Goal: Task Accomplishment & Management: Complete application form

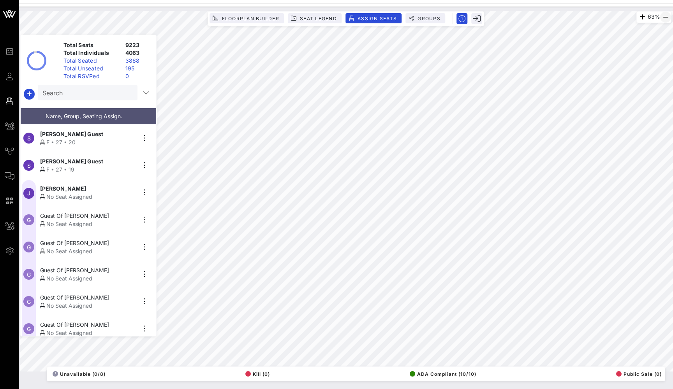
click at [667, 18] on icon "button" at bounding box center [665, 16] width 9 height 9
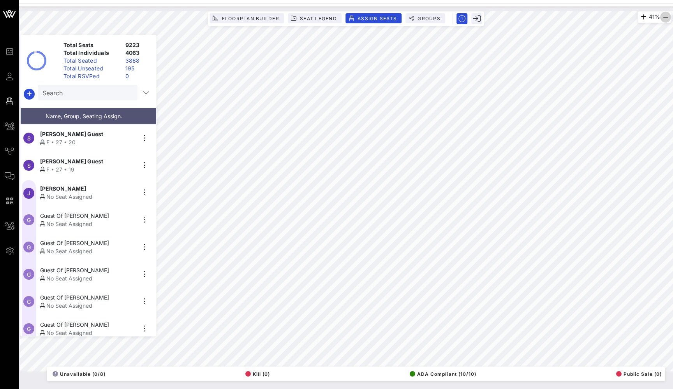
click at [667, 18] on icon "button" at bounding box center [665, 16] width 9 height 9
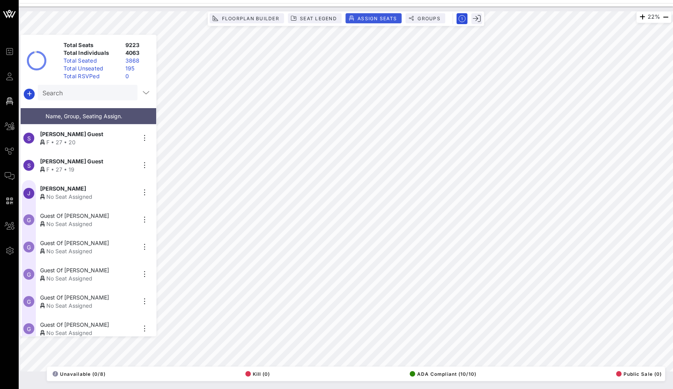
click at [362, 21] on span "Assign Seats" at bounding box center [377, 19] width 40 height 6
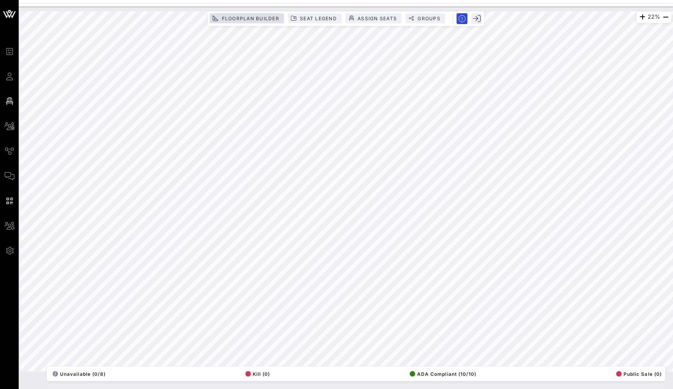
click at [269, 18] on div "22% Floorplan Builder Seat Legend Assign Seats Groups Exit All Reserved Shared …" at bounding box center [345, 191] width 651 height 361
click at [663, 17] on icon "button" at bounding box center [665, 16] width 9 height 9
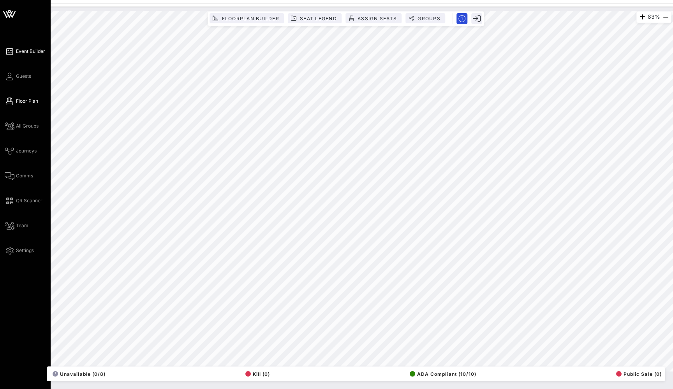
click at [18, 51] on span "Event Builder" at bounding box center [30, 51] width 29 height 7
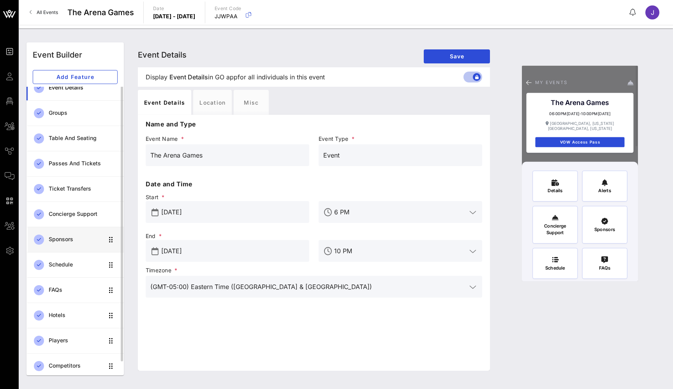
scroll to position [9, 0]
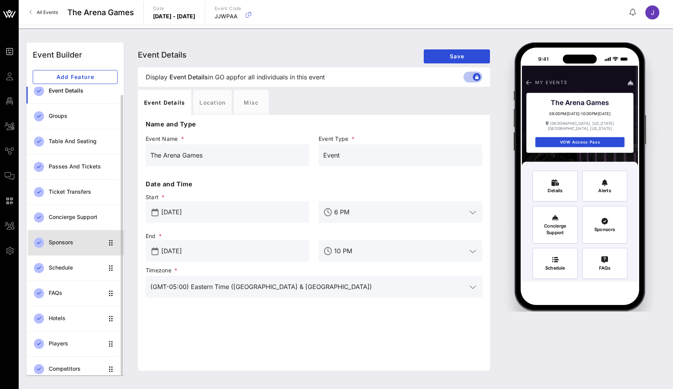
click at [67, 247] on div "Sponsors" at bounding box center [76, 243] width 55 height 16
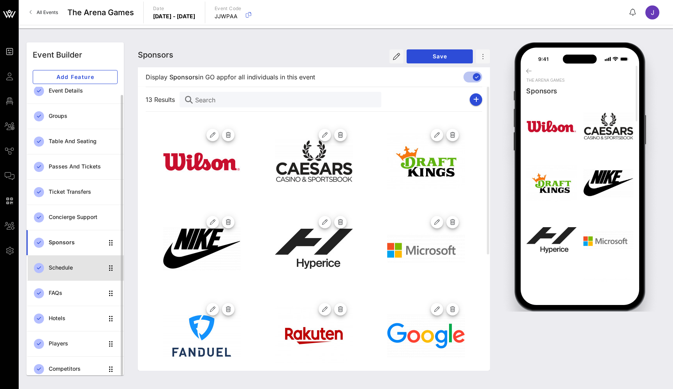
click at [63, 266] on div "Schedule" at bounding box center [76, 268] width 55 height 7
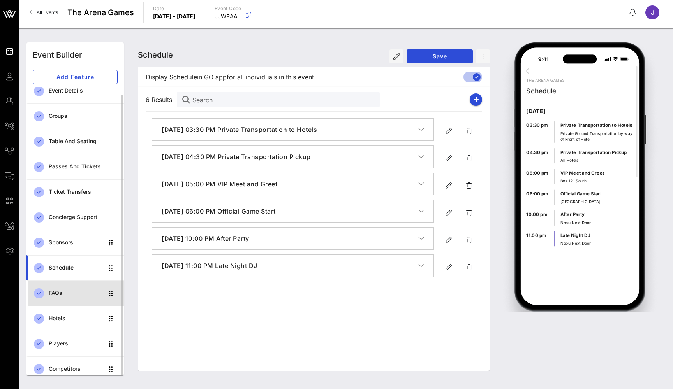
click at [60, 294] on div "FAQs" at bounding box center [76, 293] width 55 height 7
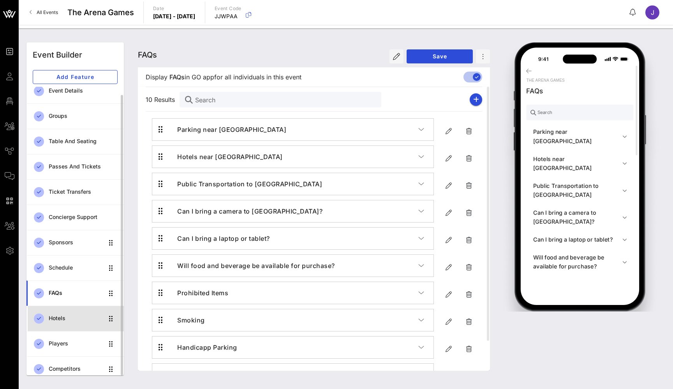
click at [58, 315] on div "Hotels" at bounding box center [76, 319] width 55 height 16
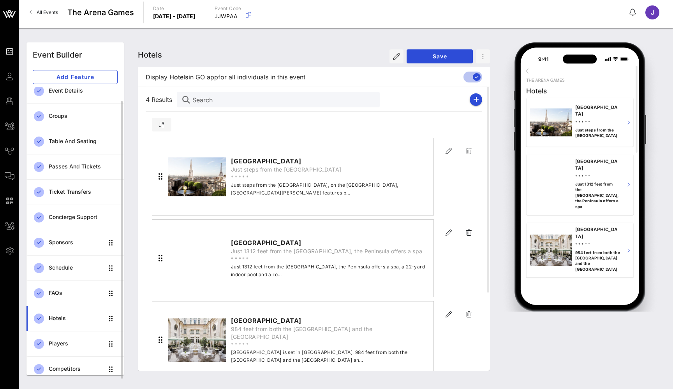
scroll to position [12, 0]
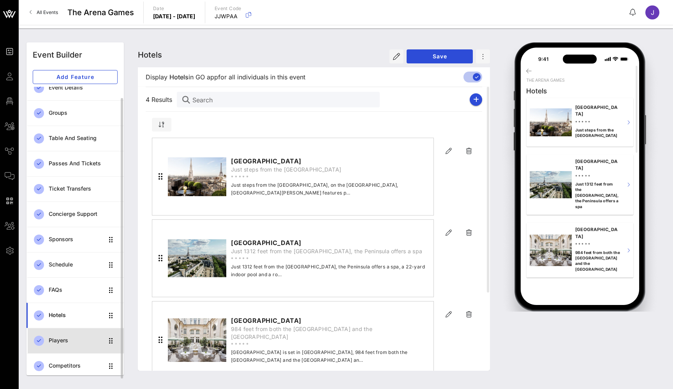
click at [61, 339] on div "Players" at bounding box center [76, 341] width 55 height 7
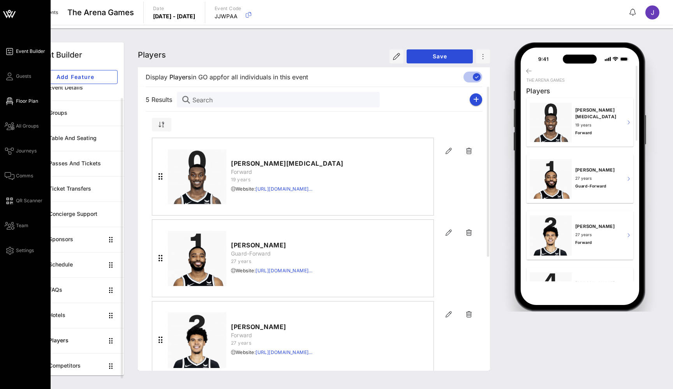
click at [14, 102] on icon at bounding box center [10, 101] width 10 height 1
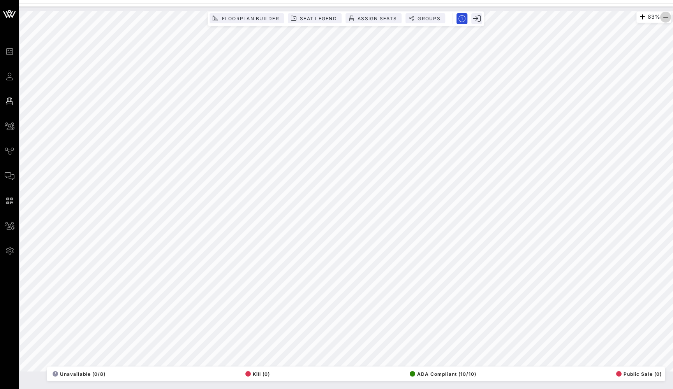
drag, startPoint x: 381, startPoint y: 21, endPoint x: 665, endPoint y: 17, distance: 284.2
click at [665, 17] on icon "button" at bounding box center [665, 16] width 9 height 9
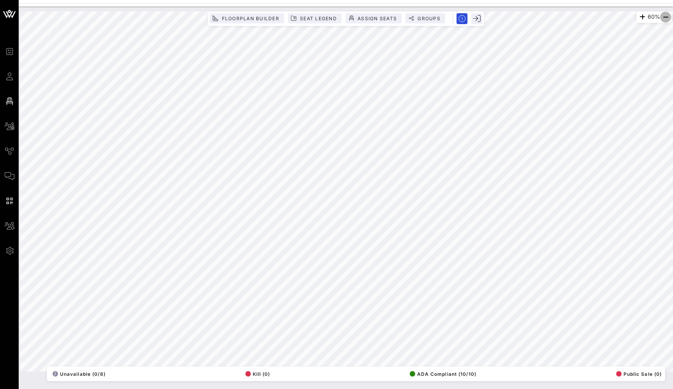
click at [665, 17] on icon "button" at bounding box center [665, 16] width 9 height 9
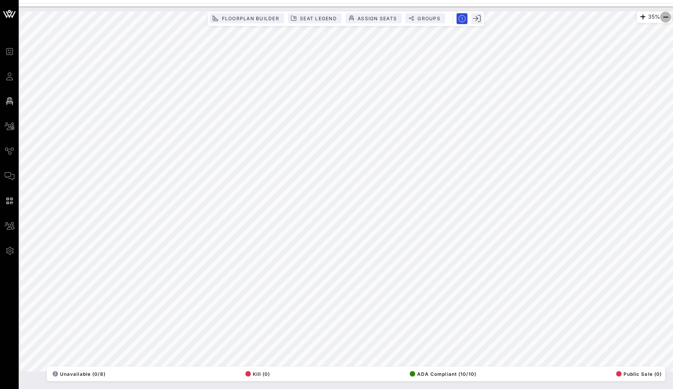
click at [665, 17] on icon "button" at bounding box center [665, 16] width 9 height 9
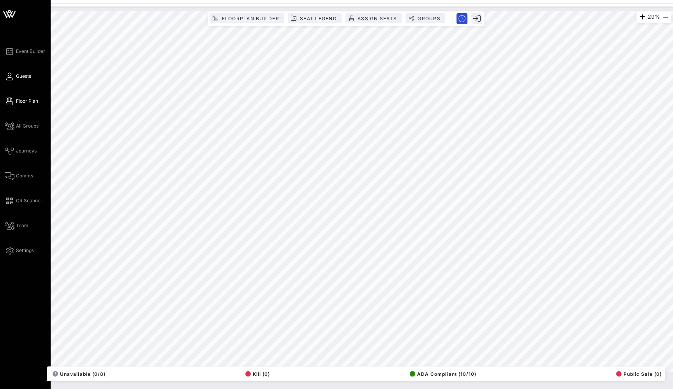
click at [12, 77] on icon at bounding box center [10, 76] width 10 height 1
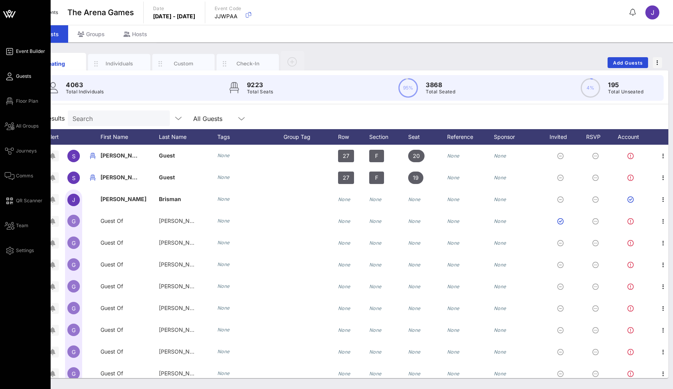
click at [11, 51] on icon at bounding box center [10, 51] width 10 height 1
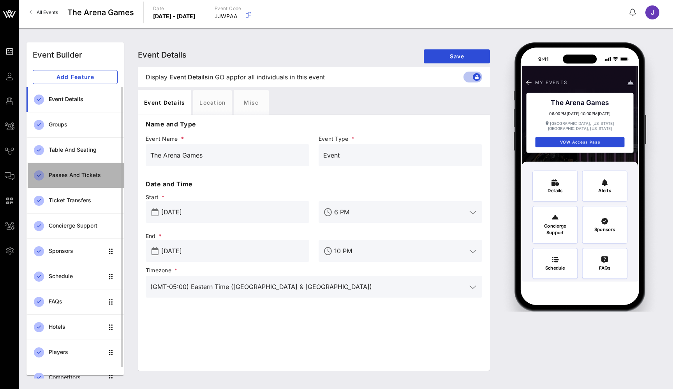
click at [71, 179] on div "Passes and Tickets" at bounding box center [83, 175] width 69 height 16
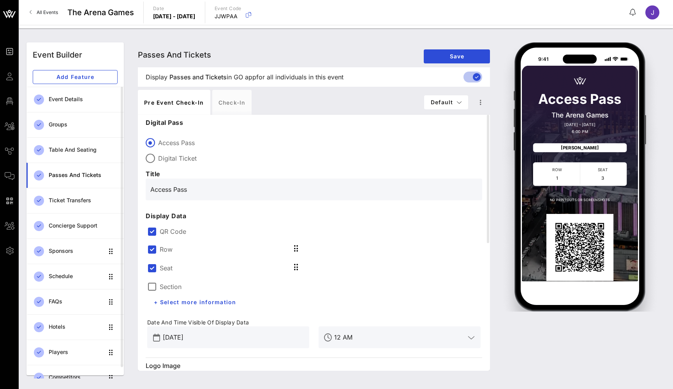
click at [43, 7] on link "All Events" at bounding box center [44, 12] width 38 height 12
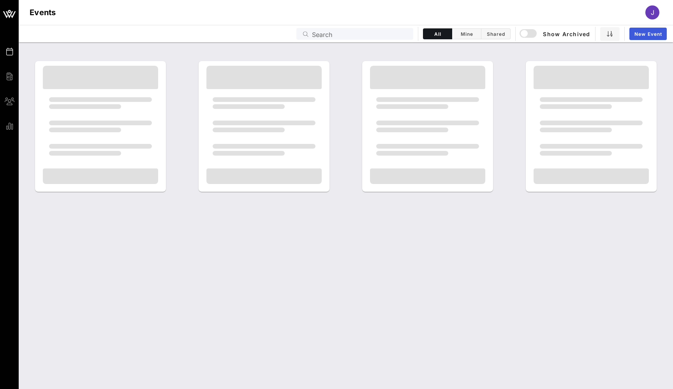
click at [658, 31] on span "New Event" at bounding box center [648, 34] width 28 height 6
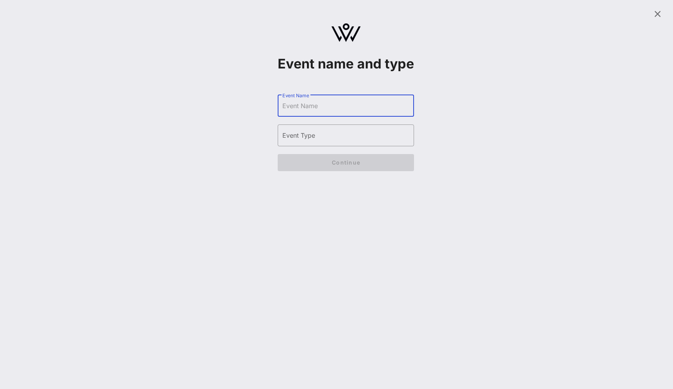
click at [313, 112] on input "Event Name" at bounding box center [345, 106] width 127 height 12
type input "Megg Events"
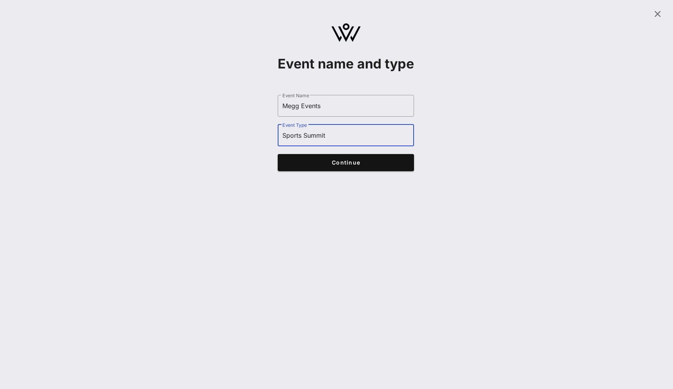
type input "Sports Summit"
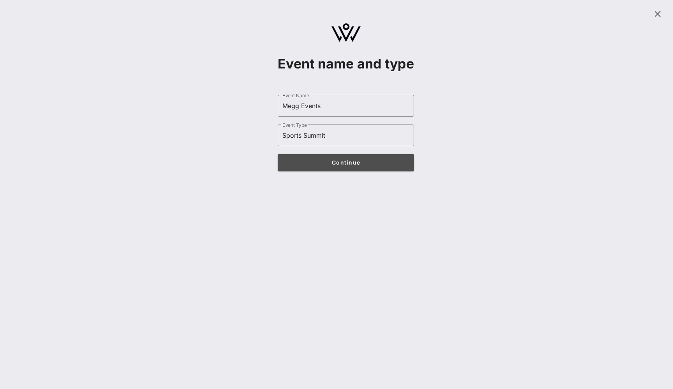
click at [352, 166] on span "Continue" at bounding box center [345, 162] width 121 height 7
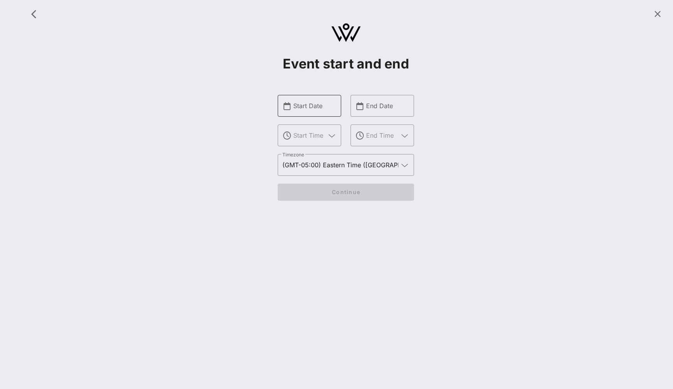
click at [328, 101] on input "Start Date" at bounding box center [314, 106] width 43 height 12
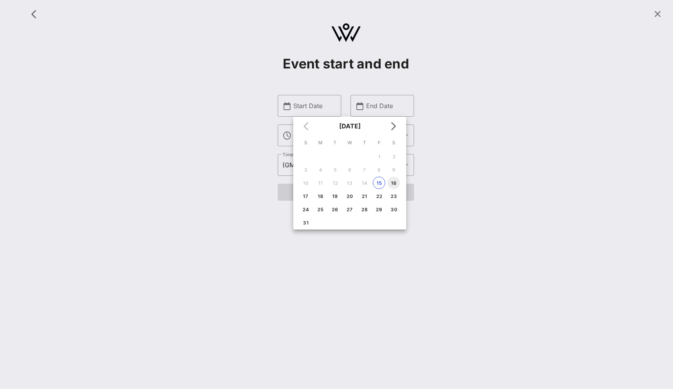
click at [393, 181] on div "16" at bounding box center [393, 183] width 12 height 6
type input "[DATE]"
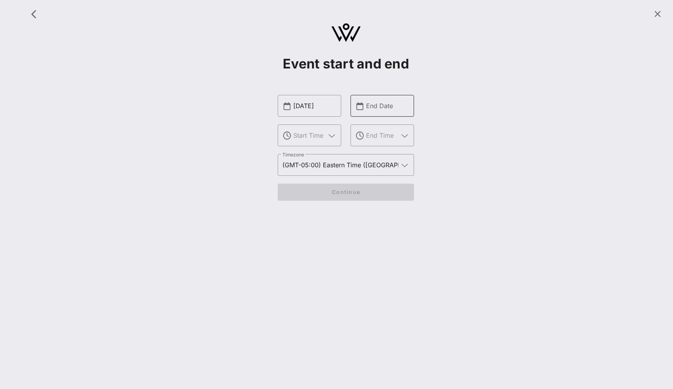
click at [386, 106] on input "End Date" at bounding box center [387, 106] width 43 height 12
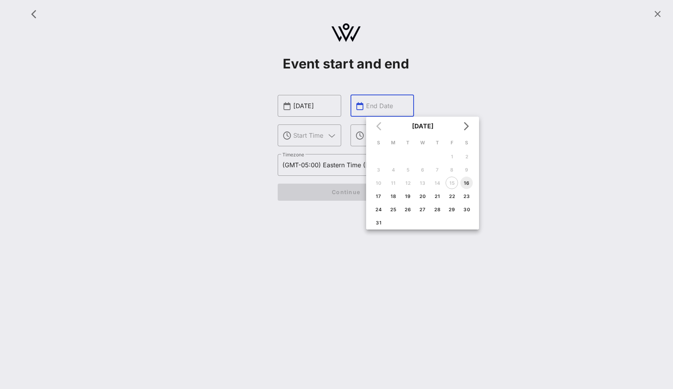
click at [471, 183] on div "16" at bounding box center [466, 183] width 12 height 6
type input "[DATE]"
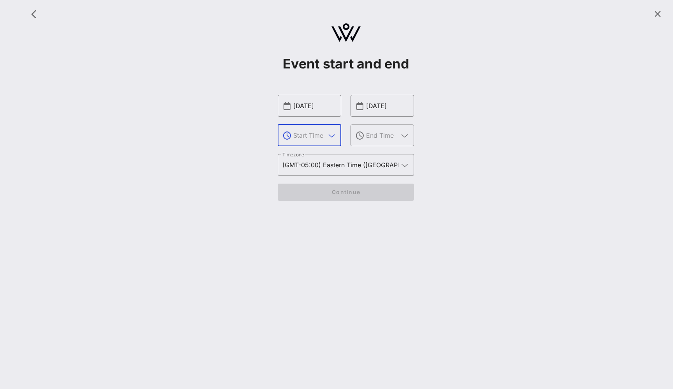
click at [307, 138] on input "text" at bounding box center [309, 135] width 32 height 12
click at [309, 163] on div "8 AM" at bounding box center [309, 159] width 51 height 17
type input "8 AM"
click at [385, 137] on input "text" at bounding box center [382, 135] width 32 height 12
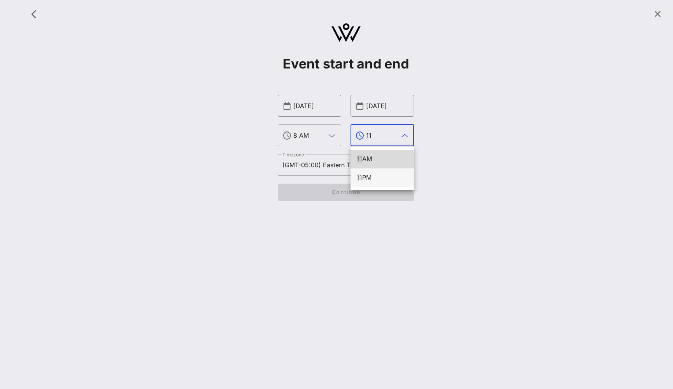
click at [381, 175] on div "11 PM" at bounding box center [382, 177] width 51 height 7
type input "11 PM"
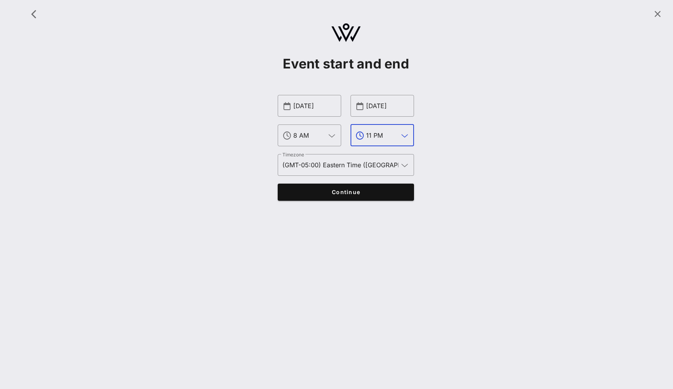
click at [371, 192] on span "Continue" at bounding box center [345, 192] width 121 height 7
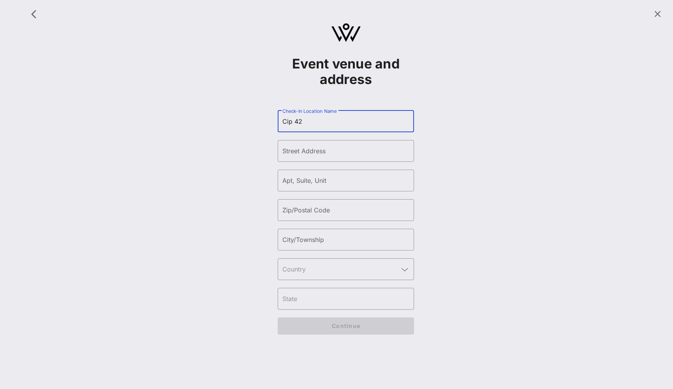
type input "Cip 42"
type input "110"
type input "10011"
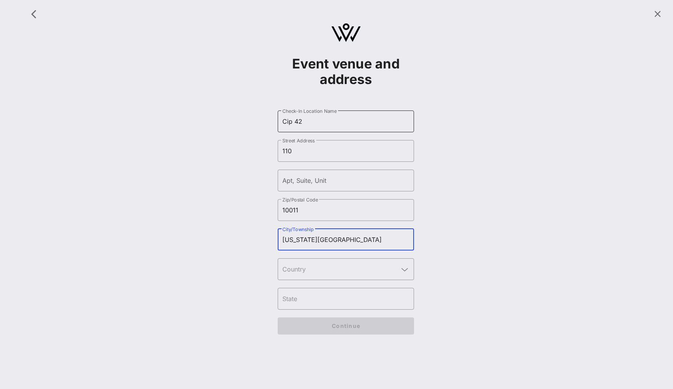
type input "[US_STATE][GEOGRAPHIC_DATA]"
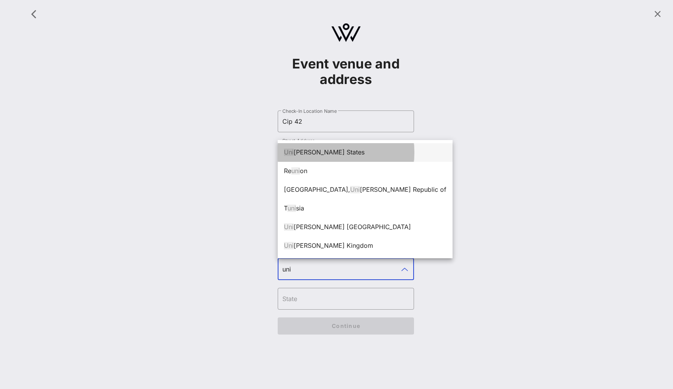
click at [335, 151] on div "Uni [PERSON_NAME] States" at bounding box center [365, 152] width 162 height 7
type input "[GEOGRAPHIC_DATA]"
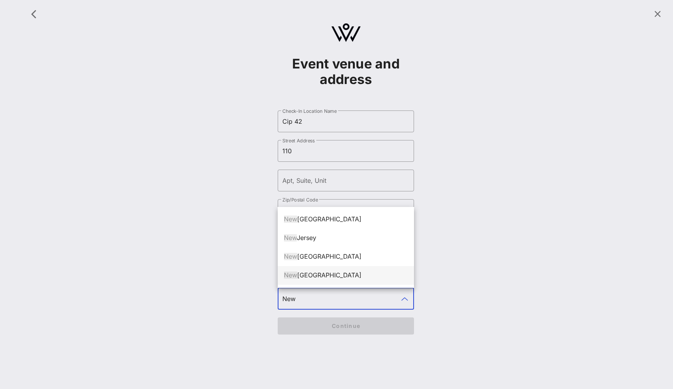
click at [329, 274] on div "[GEOGRAPHIC_DATA]" at bounding box center [346, 275] width 124 height 7
type input "[US_STATE]"
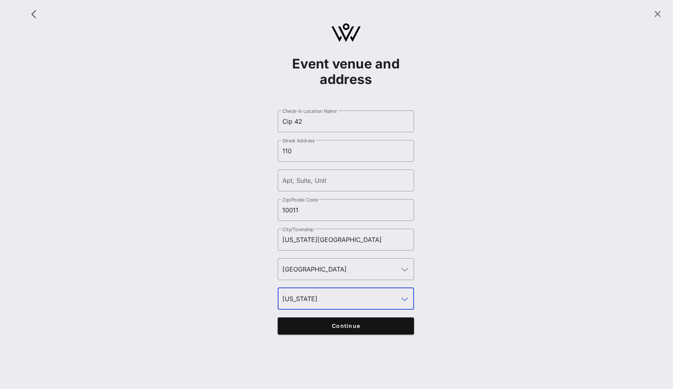
click at [346, 331] on button "Continue" at bounding box center [346, 326] width 136 height 17
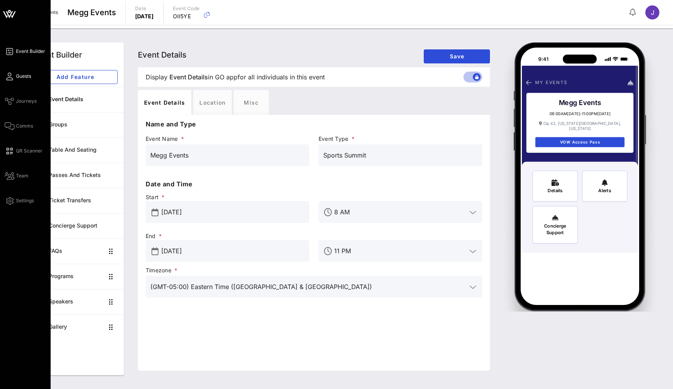
click at [24, 76] on span "Guests" at bounding box center [23, 76] width 15 height 7
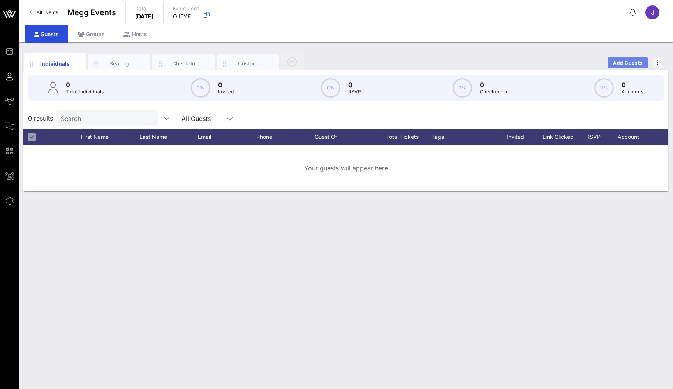
click at [623, 62] on span "Add Guests" at bounding box center [627, 63] width 31 height 6
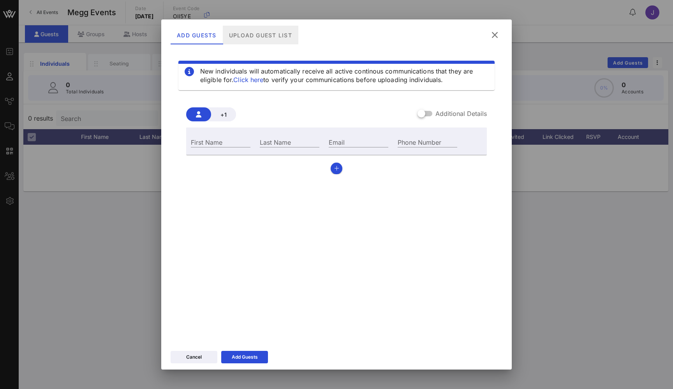
click at [268, 37] on div "Upload Guest List" at bounding box center [261, 35] width 76 height 19
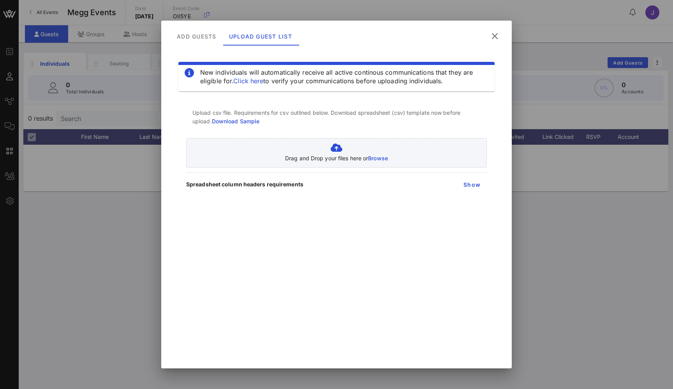
click at [496, 35] on icon at bounding box center [494, 36] width 11 height 9
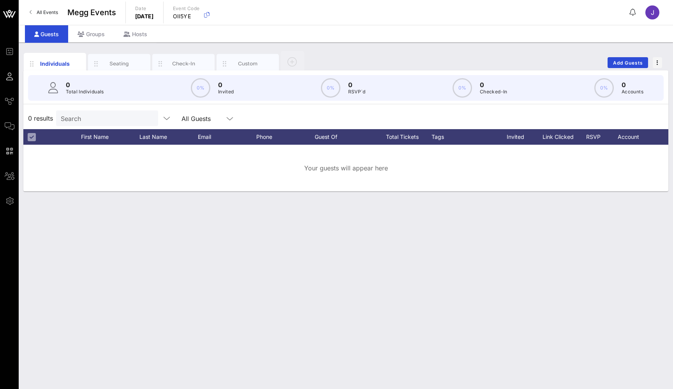
click at [51, 12] on span "All Events" at bounding box center [47, 12] width 21 height 6
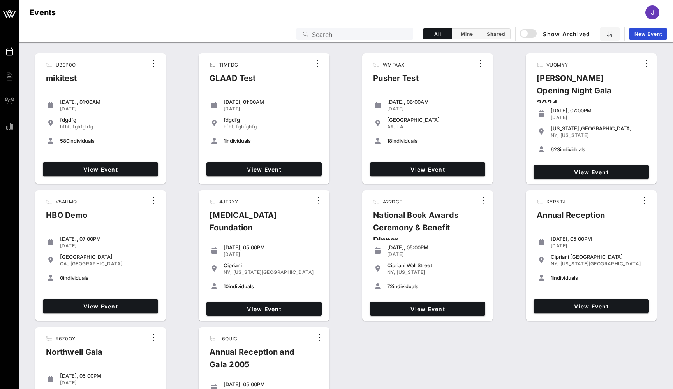
click at [330, 35] on input "Search" at bounding box center [360, 34] width 97 height 10
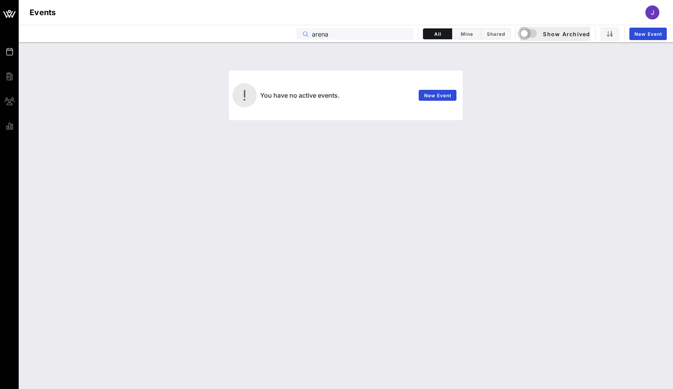
type input "arena"
click at [529, 35] on div "button" at bounding box center [524, 33] width 11 height 11
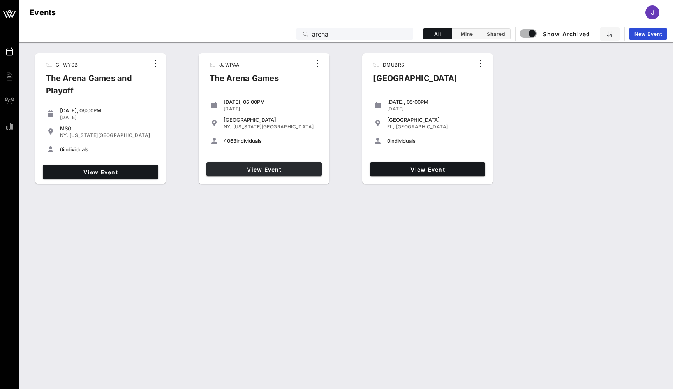
click at [282, 170] on span "View Event" at bounding box center [263, 169] width 109 height 7
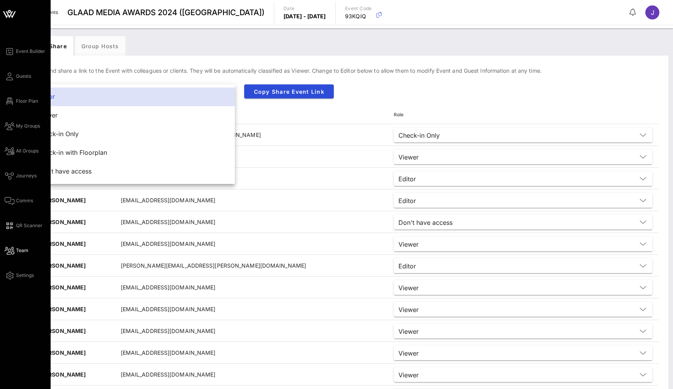
scroll to position [54, 0]
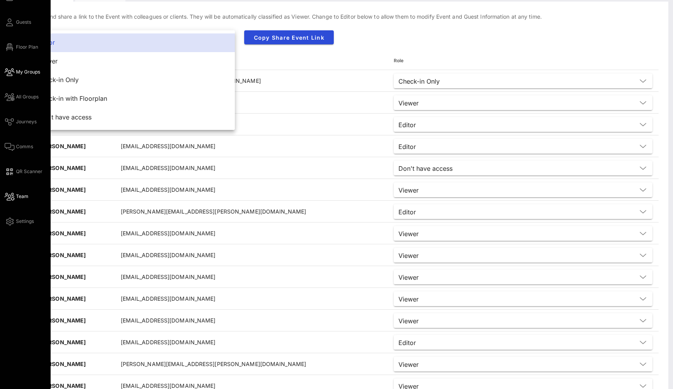
click at [18, 74] on span "My Groups" at bounding box center [28, 72] width 24 height 7
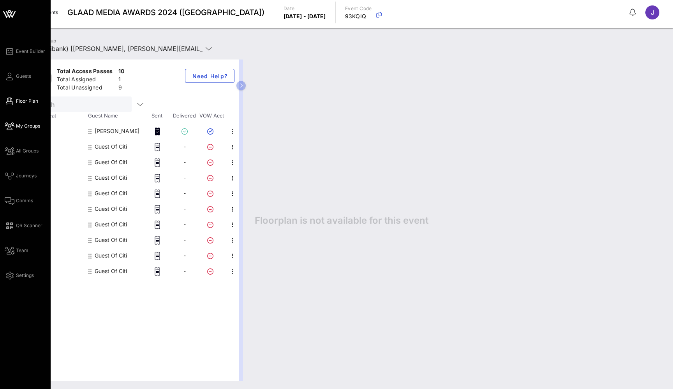
click at [20, 99] on span "Floor Plan" at bounding box center [27, 101] width 22 height 7
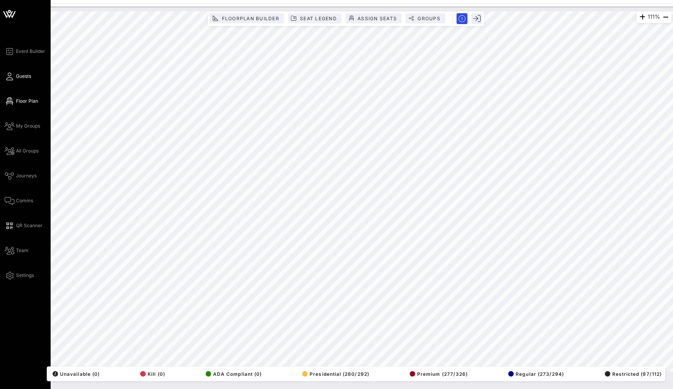
click at [12, 76] on icon at bounding box center [10, 76] width 10 height 1
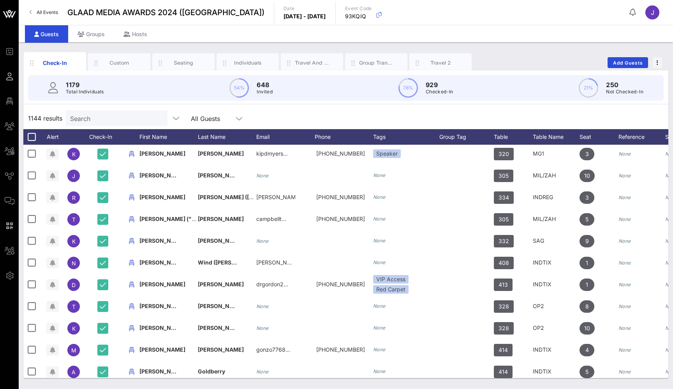
scroll to position [90, 0]
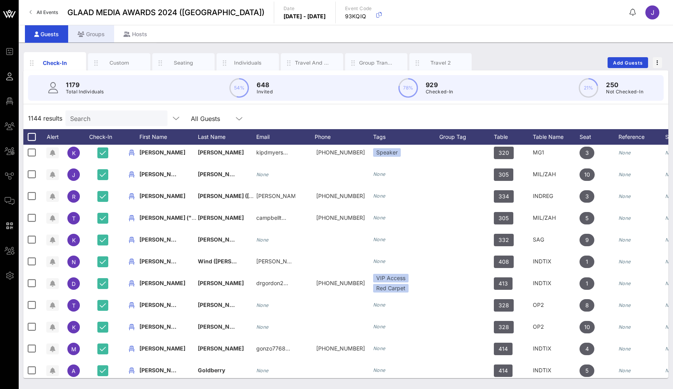
click at [92, 36] on div "Groups" at bounding box center [91, 34] width 46 height 18
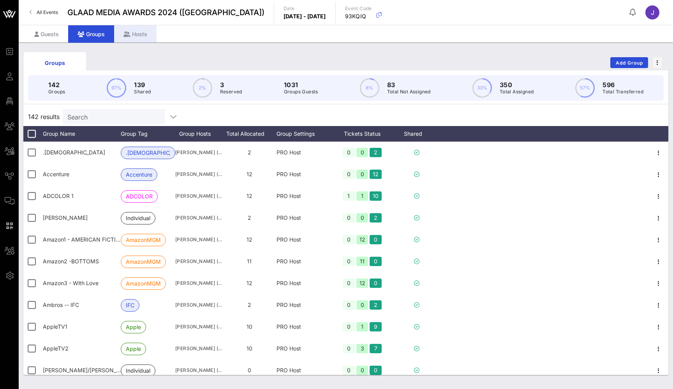
click at [137, 33] on div "Hosts" at bounding box center [135, 34] width 42 height 18
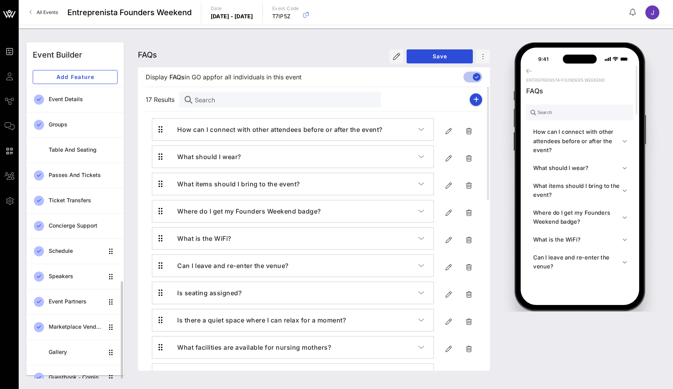
scroll to position [113, 0]
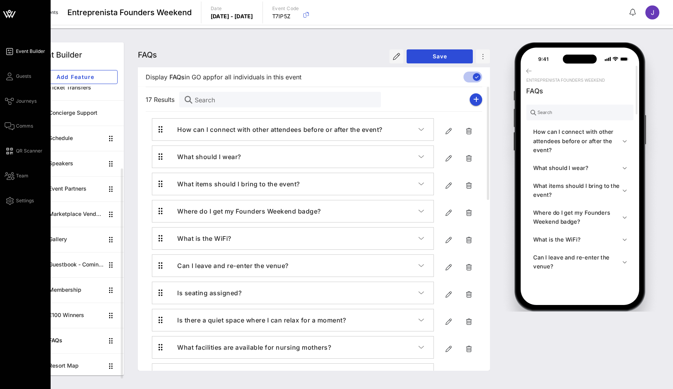
click at [11, 52] on icon at bounding box center [10, 51] width 10 height 1
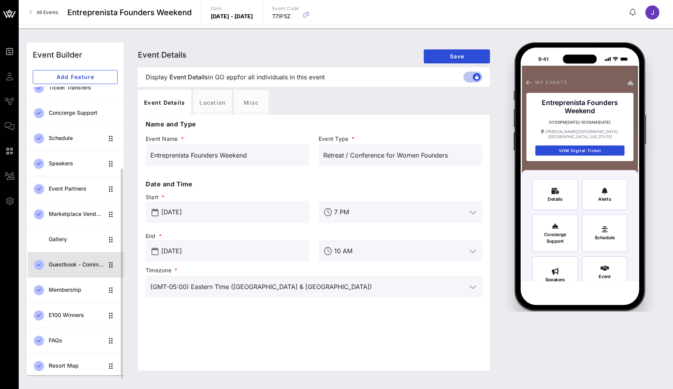
click at [74, 271] on div "Guestbook - Coming Soon!" at bounding box center [76, 265] width 55 height 16
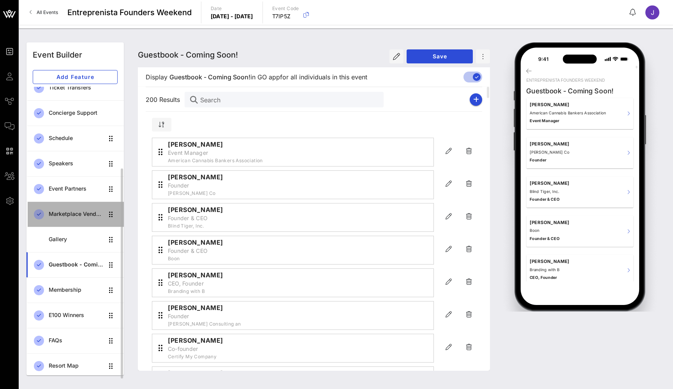
click at [75, 216] on div "Marketplace Vendors" at bounding box center [76, 214] width 55 height 7
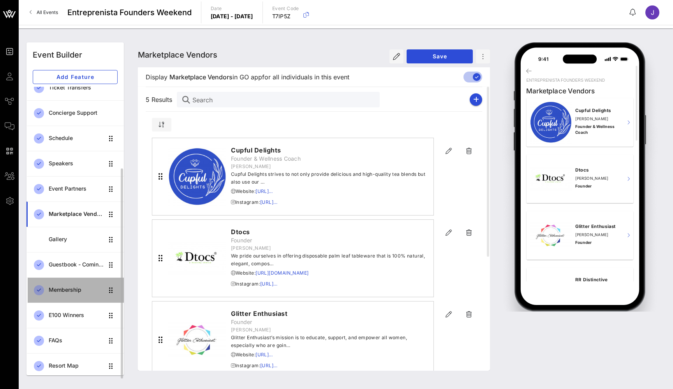
click at [70, 286] on div "Membership" at bounding box center [76, 290] width 55 height 16
